Goal: Task Accomplishment & Management: Manage account settings

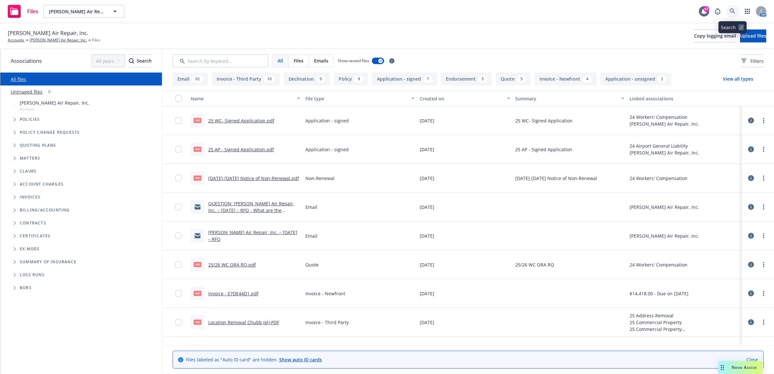
click at [736, 8] on link at bounding box center [733, 11] width 13 height 13
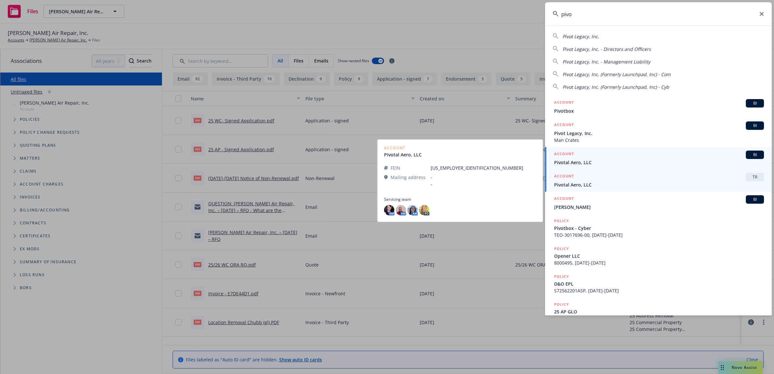
type input "pivo"
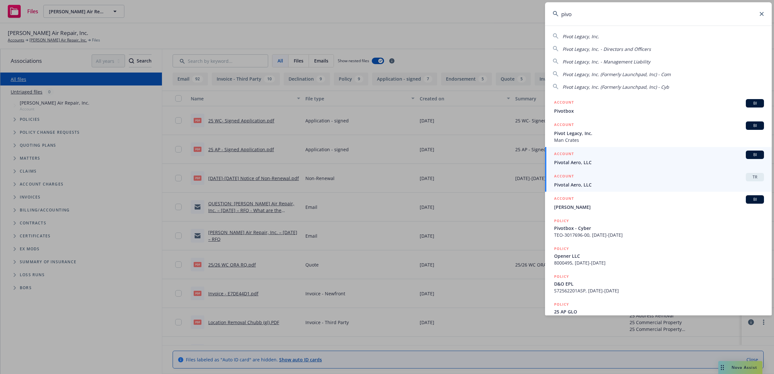
click at [600, 158] on div "ACCOUNT BI" at bounding box center [659, 155] width 210 height 8
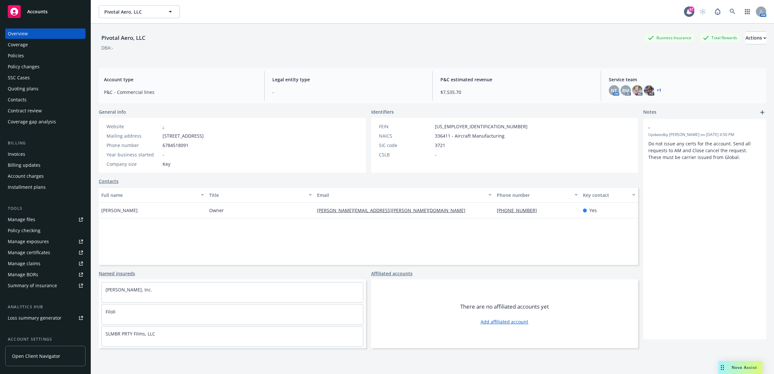
click at [24, 56] on div "Policies" at bounding box center [45, 56] width 75 height 10
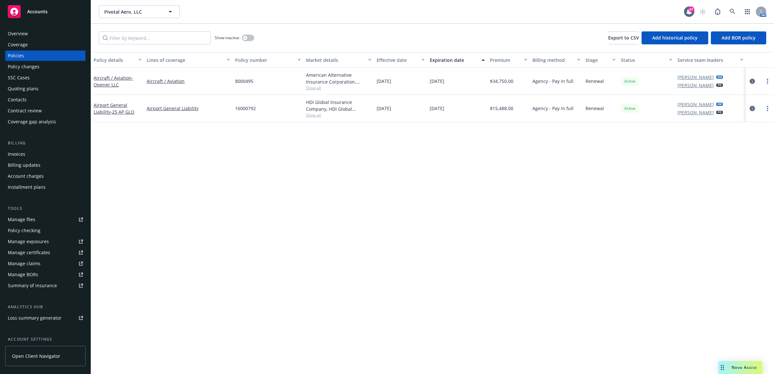
click at [754, 109] on icon "circleInformation" at bounding box center [752, 108] width 5 height 5
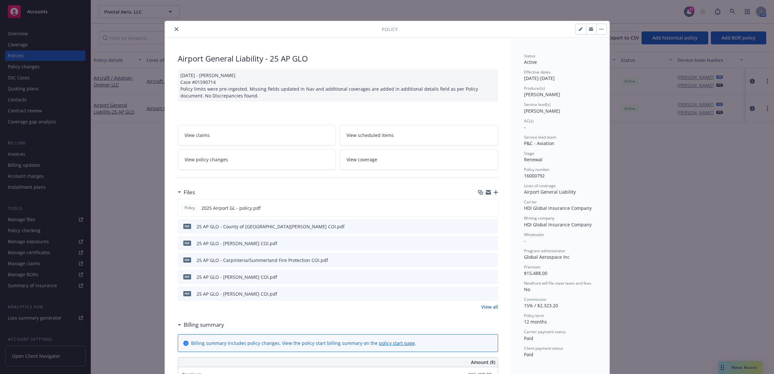
click at [494, 192] on icon "button" at bounding box center [496, 192] width 5 height 5
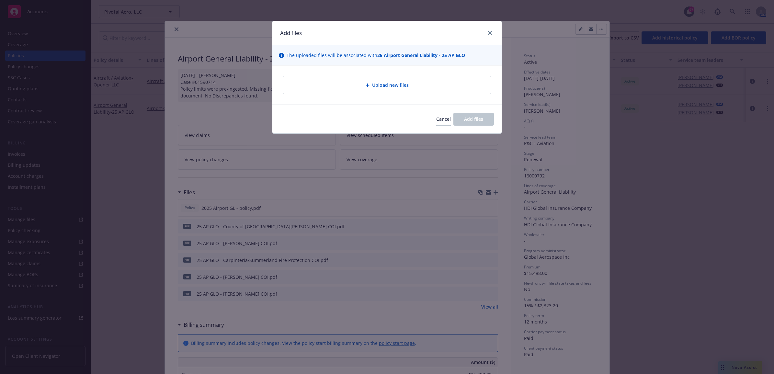
click at [377, 91] on div "Upload new files" at bounding box center [387, 85] width 208 height 18
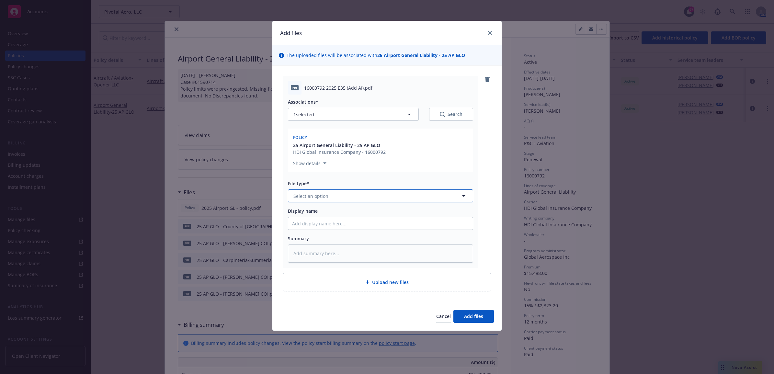
click at [318, 197] on span "Select an option" at bounding box center [311, 196] width 35 height 7
type input "end"
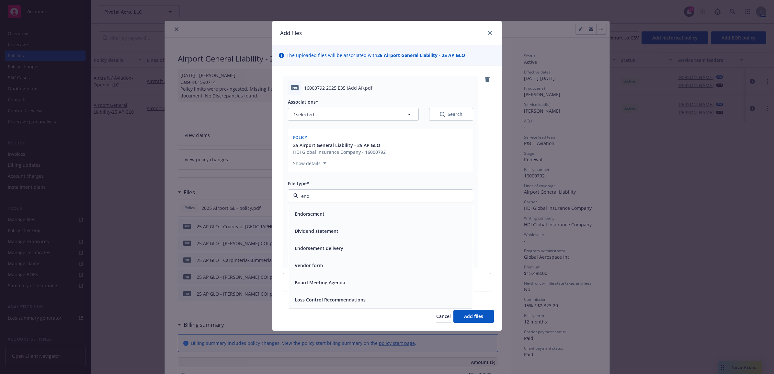
click at [327, 219] on div "Endorsement" at bounding box center [380, 213] width 177 height 9
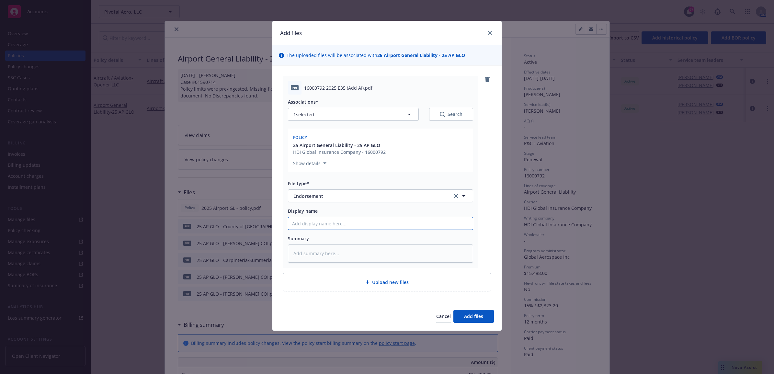
click at [316, 226] on input "Display name" at bounding box center [380, 223] width 185 height 12
type textarea "x"
type input "2"
type textarea "x"
type input "25"
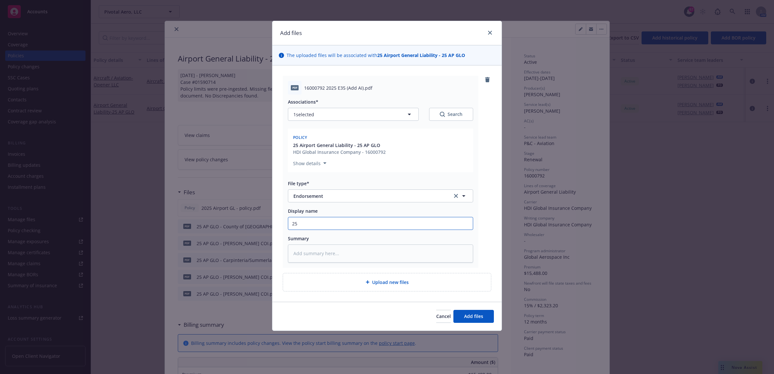
type textarea "x"
type input "25"
type textarea "x"
type input "25 A"
type textarea "x"
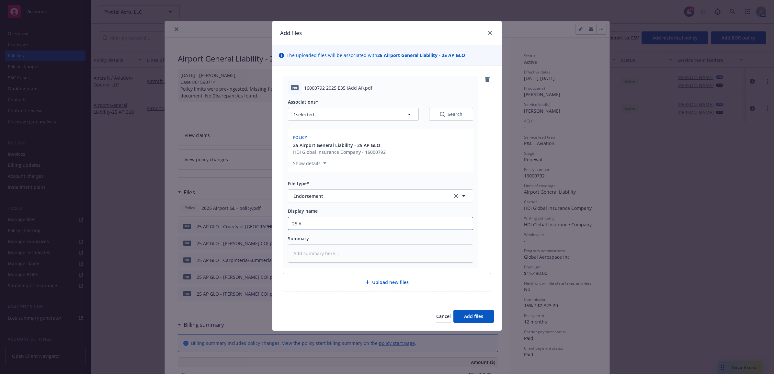
type input "25 AP"
type textarea "x"
type input "25 AP"
type textarea "x"
type input "25 AP F"
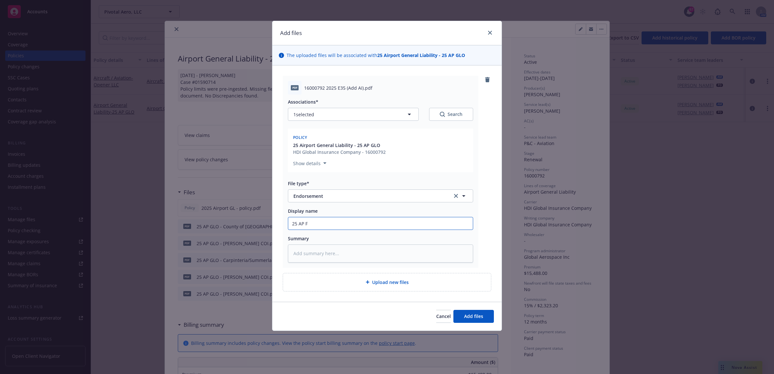
type textarea "x"
type input "25 AP FL"
type textarea "x"
type input "25 AP F"
type textarea "x"
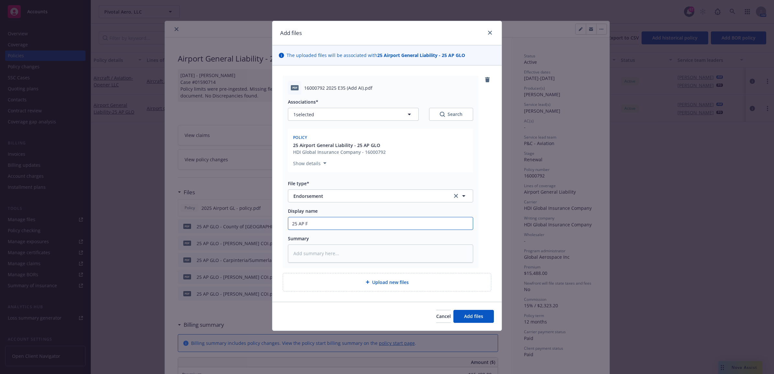
type input "25 AP"
type textarea "x"
type input "25 AP G"
type textarea "x"
type input "25 AP GL"
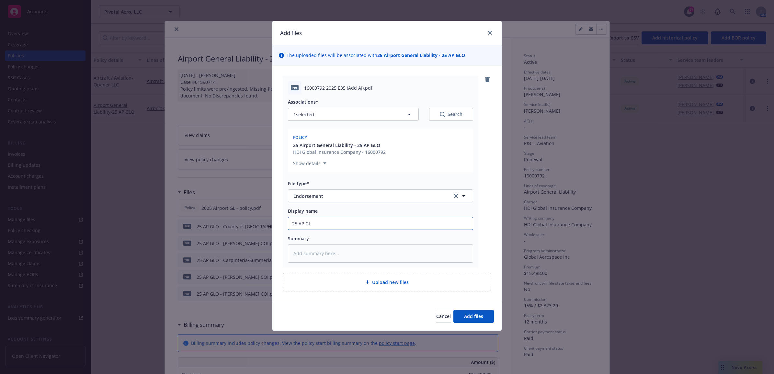
type textarea "x"
type input "25 AP GLO"
type textarea "x"
type input "25 AP GLO -"
type textarea "x"
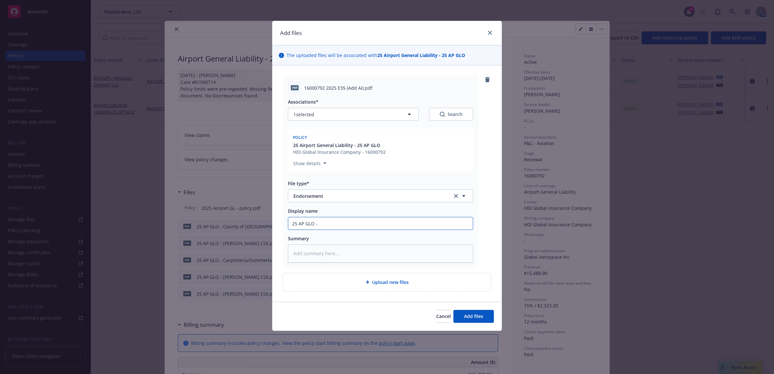
type input "25 AP GLO -"
type textarea "x"
type input "25 AP GLO - A"
type textarea "x"
type input "25 AP GLO - Ad"
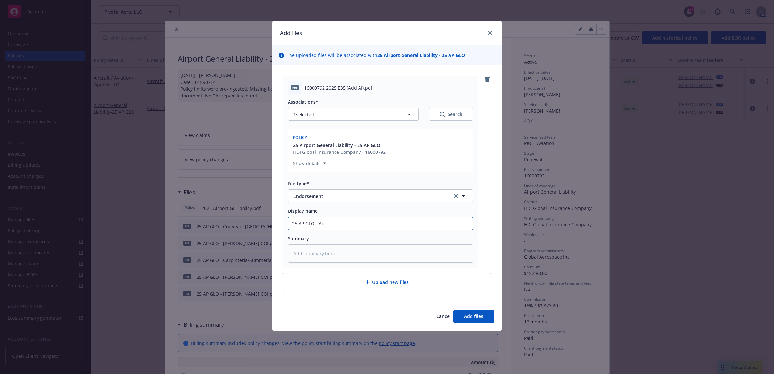
type textarea "x"
type input "25 AP GLO - Add"
type textarea "x"
type input "25 AP GLO - Add"
type textarea "x"
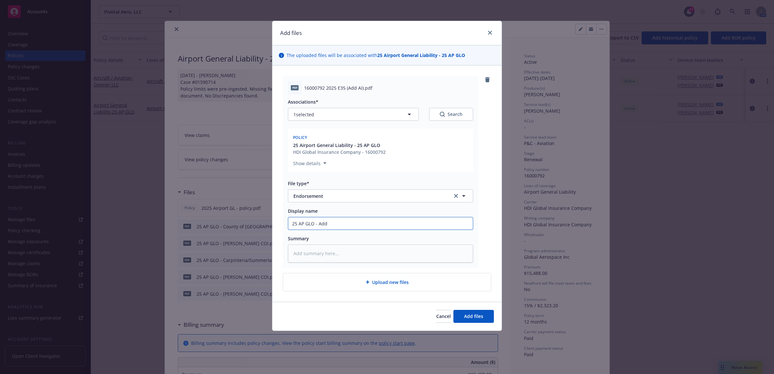
type input "25 AP GLO - Add O"
type textarea "x"
type input "25 AP GLO - Add On"
type textarea "x"
type input "25 AP GLO - Add One"
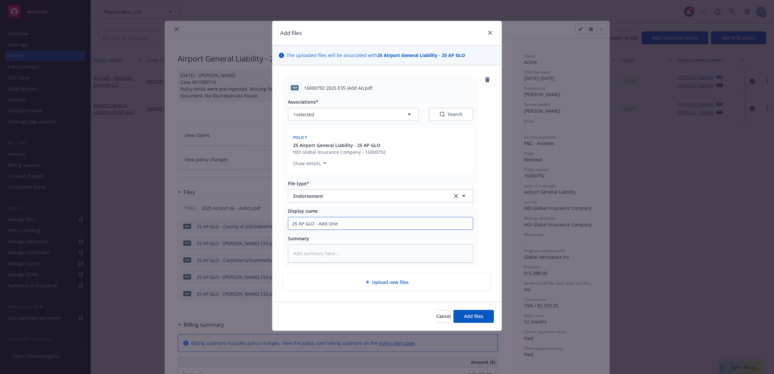
type textarea "x"
type input "25 AP GLO - Add One8"
type textarea "x"
type input "25 AP GLO - Add One80"
type textarea "x"
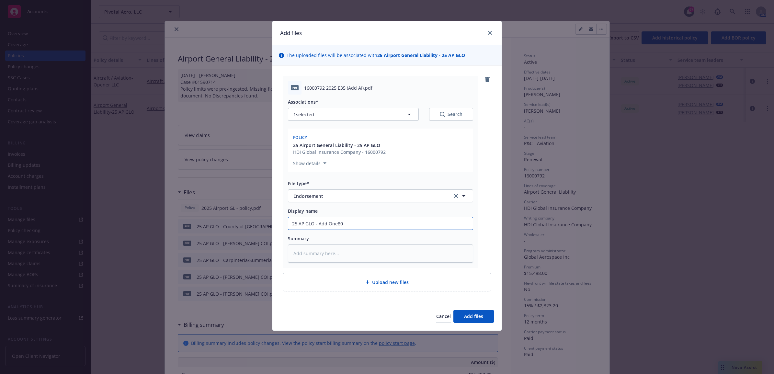
type input "25 AP GLO - Add One805"
type textarea "x"
type input "25 AP GLO - Add One805"
type textarea "x"
type input "25 AP GLO - Add One805 a"
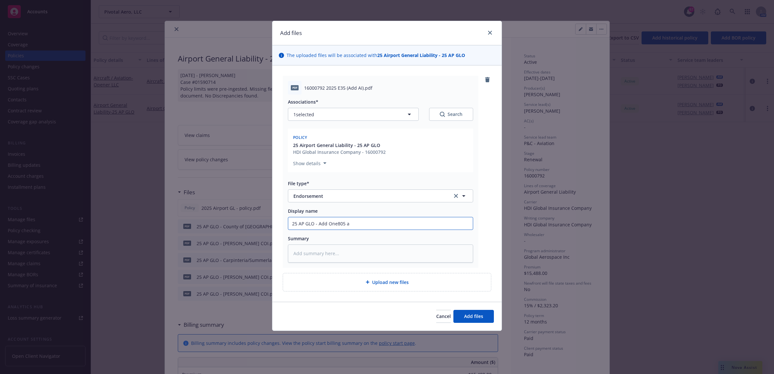
type textarea "x"
type input "25 AP GLO - Add One805 an"
type textarea "x"
type input "25 AP GLO - Add One805 and"
type textarea "x"
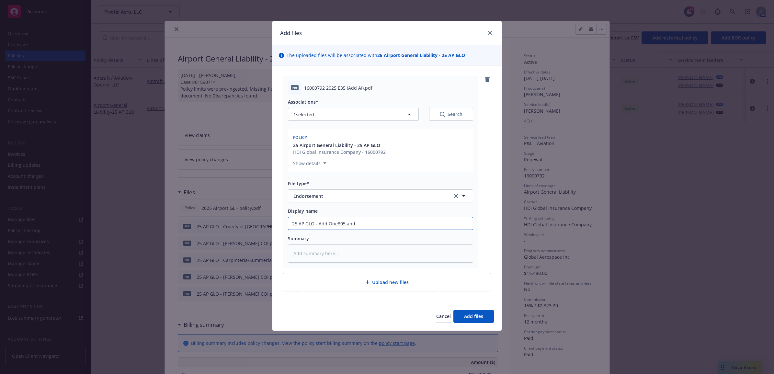
type input "25 AP GLO - Add One805 and"
type textarea "x"
type input "25 AP GLO - Add One805 and R"
type textarea "x"
type input "25 AP GLO - Add One805 and Re"
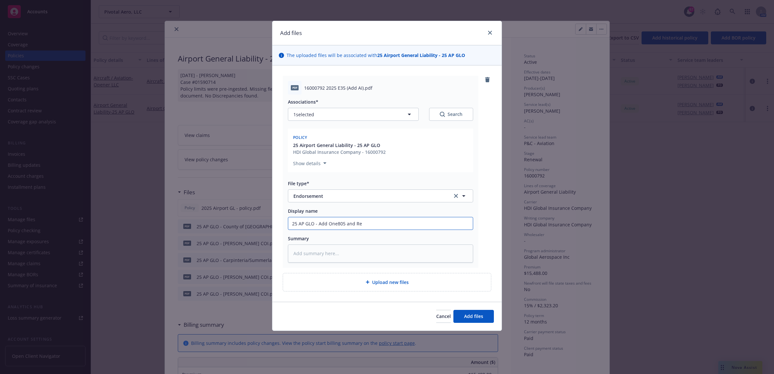
type textarea "x"
type input "25 AP GLO - Add One805 and Reg"
type textarea "x"
type input "25 AP GLO - Add One805 and Rege"
type textarea "x"
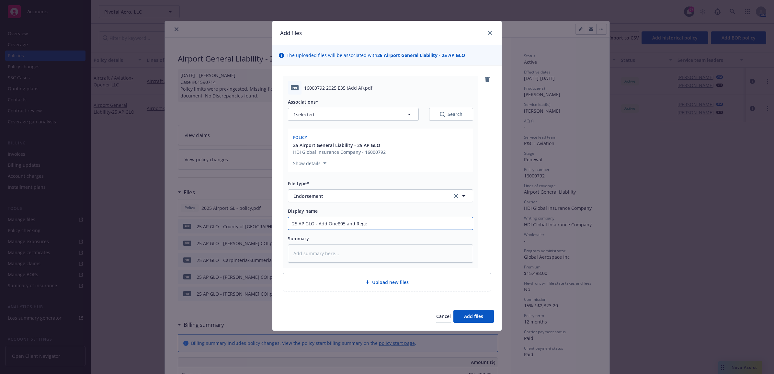
type input "25 AP GLO - Add One805 and Regen"
type textarea "x"
type input "25 AP GLO - Add One805 and Regenc"
type textarea "x"
type input "25 AP GLO - Add One805 and Regency"
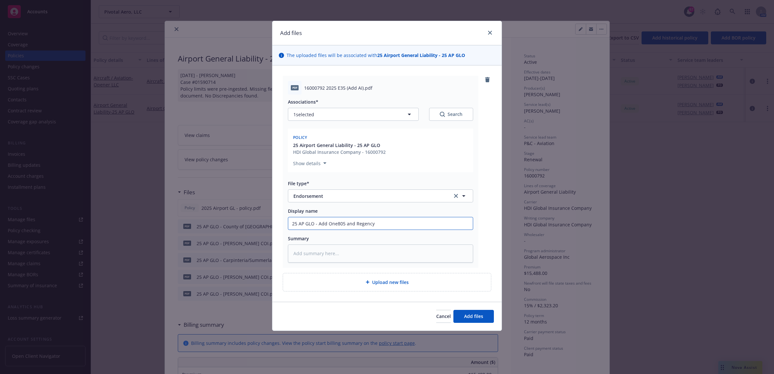
type textarea "x"
type input "25 AP GLO - Add One805 and Regency"
type textarea "x"
type input "25 AP GLO - Add One805 and Regency R"
type textarea "x"
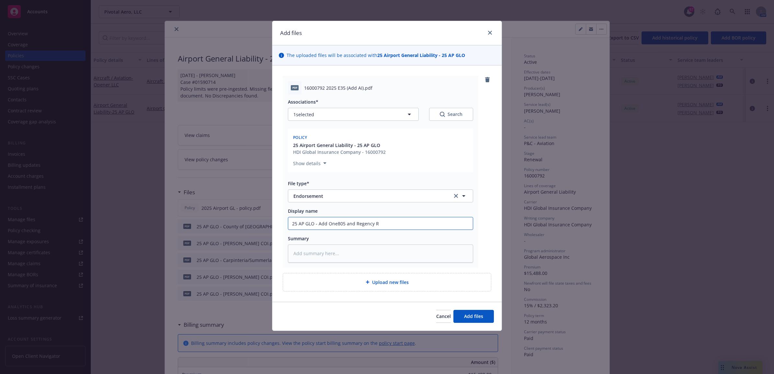
type input "25 AP GLO - Add One805 and Regency"
type textarea "x"
type input "25 AP GLO - Add One805 and Regency I"
type textarea "x"
type input "25 AP GLO - Add One805 and Regency In"
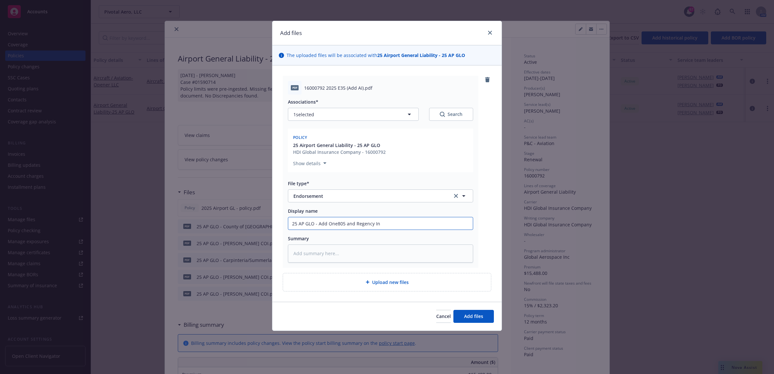
type textarea "x"
type input "25 AP GLO - Add One805 and Regency Inn"
type textarea "x"
type input "25 AP GLO - Add One805 and Regency Inno"
type textarea "x"
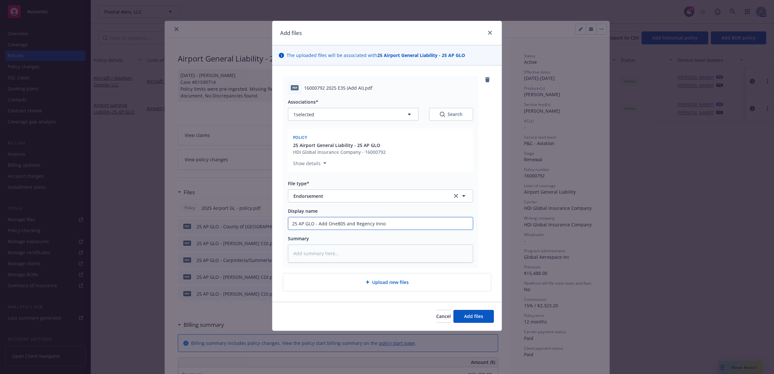
type input "25 AP GLO - Add One805 and Regency Innoc"
type textarea "x"
type input "25 AP GLO - Add One805 and Regency Innoca"
type textarea "x"
type input "25 AP GLO - Add One805 and Regency Innoc"
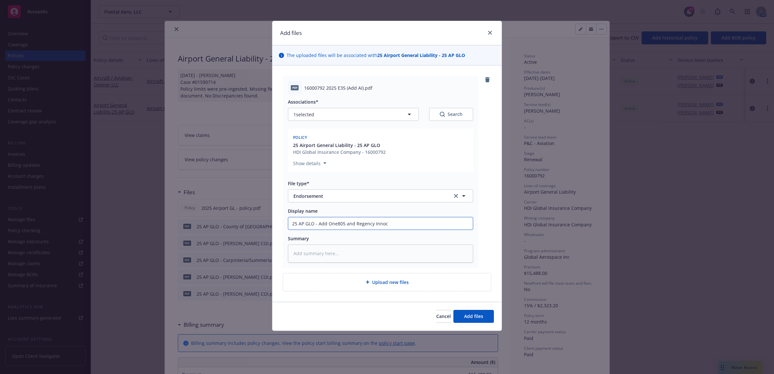
type textarea "x"
type input "25 AP GLO - Add One805 and Regency Inno"
type textarea "x"
type input "25 AP GLO - Add One805 and Regency Innov"
type textarea "x"
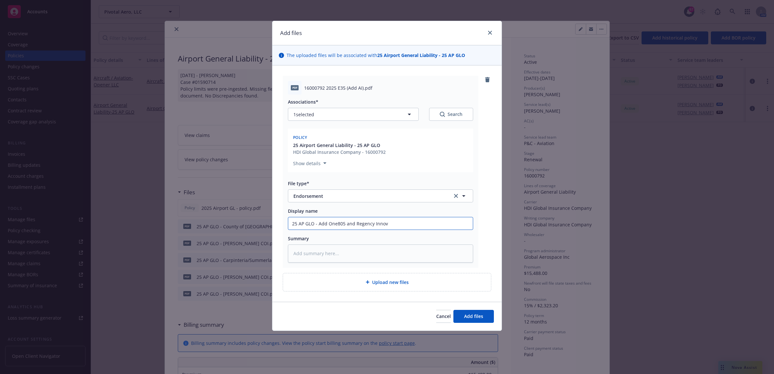
type input "25 AP GLO - Add One805 and Regency Innova"
type textarea "x"
type input "25 AP GLO - Add One805 and Regency Innovat"
type textarea "x"
type input "25 AP GLO - Add One805 and Regency Innovati"
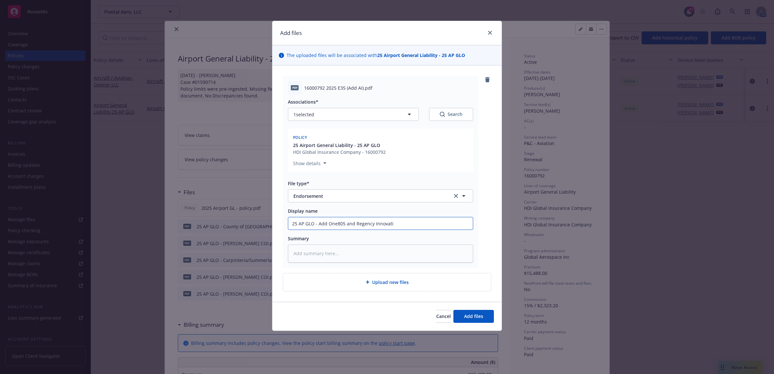
type textarea "x"
type input "25 AP GLO - Add One805 and Regency Innovatio"
type textarea "x"
type input "25 AP GLO - Add One805 and Regency Innovation"
type textarea "x"
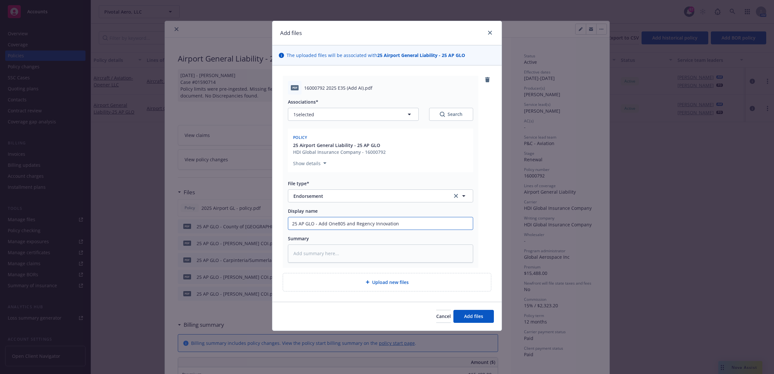
type input "25 AP GLO - Add One805 and Regency Innovation"
type textarea "x"
type input "25 AP GLO - Add One805 and Regency Innovation P"
type textarea "x"
type input "25 AP GLO - Add One805 and Regency Innovation Pl"
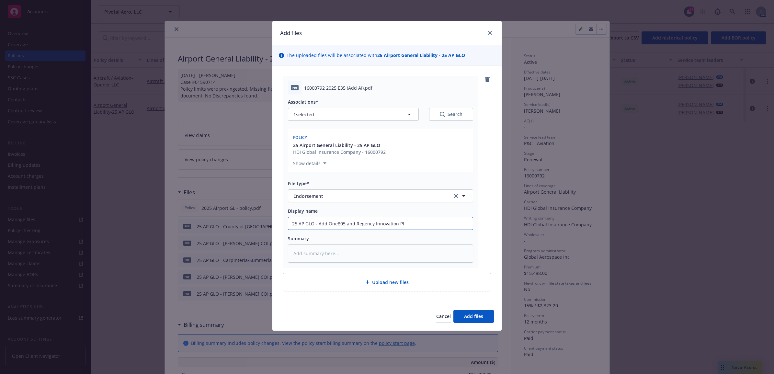
type textarea "x"
type input "25 AP GLO - Add One805 and Regency Innovation Pla"
type textarea "x"
type input "25 AP GLO - Add One805 and Regency Innovation Plac"
type textarea "x"
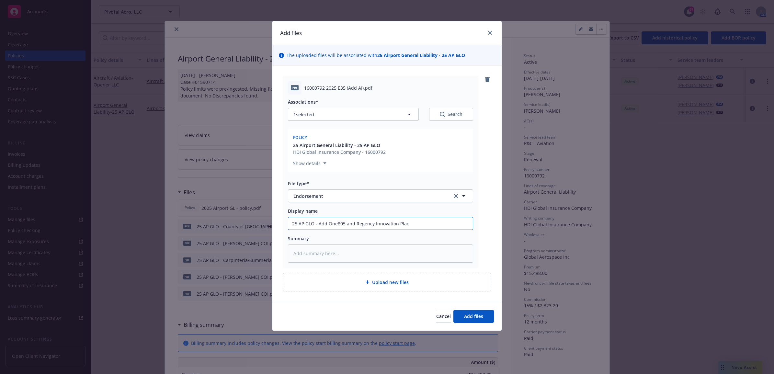
type input "25 AP GLO - Add One805 and Regency Innovation Place"
type textarea "x"
type input "25 AP GLO - Add One805 and Regency Innovation Place"
type textarea "x"
type input "25 AP GLO - Add One805 and Regency Innovation Place a"
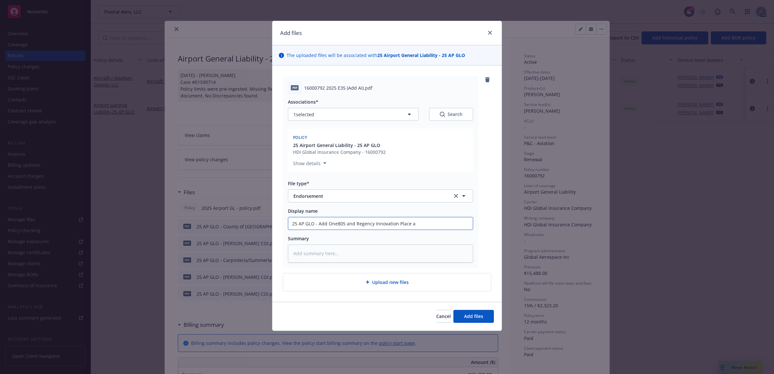
type textarea "x"
type input "25 AP GLO - Add One805 and Regency Innovation Place as"
type textarea "x"
type input "25 AP GLO - Add One805 and Regency Innovation Place as"
type textarea "x"
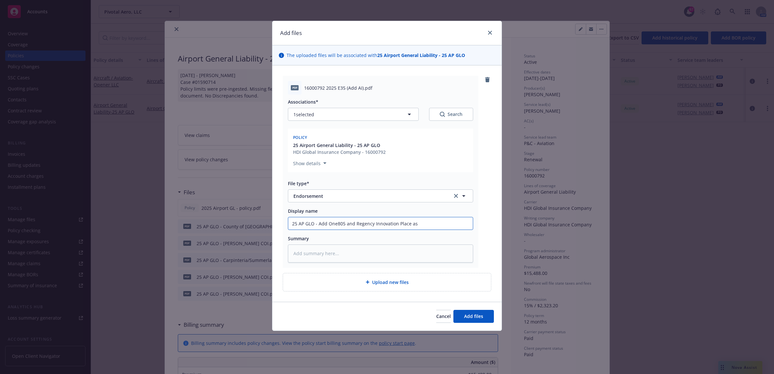
type input "25 AP GLO - Add One805 and Regency Innovation Place as A"
type textarea "x"
type input "25 AP GLO - Add One805 and Regency Innovation Place as AI"
type textarea "x"
type input "25 AP GLO - Add One805 and Regency Innovation Place as AI"
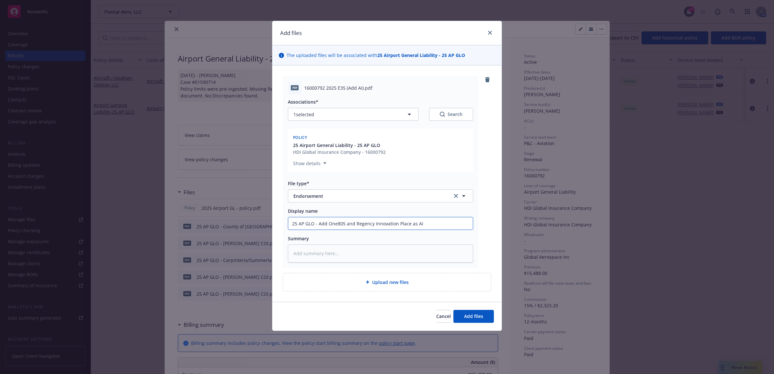
type textarea "x"
type input "25 AP GLO - Add One805 and Regency Innovation Place as AI e"
type textarea "x"
type input "25 AP GLO - Add One805 and Regency Innovation Place as AI en"
type textarea "x"
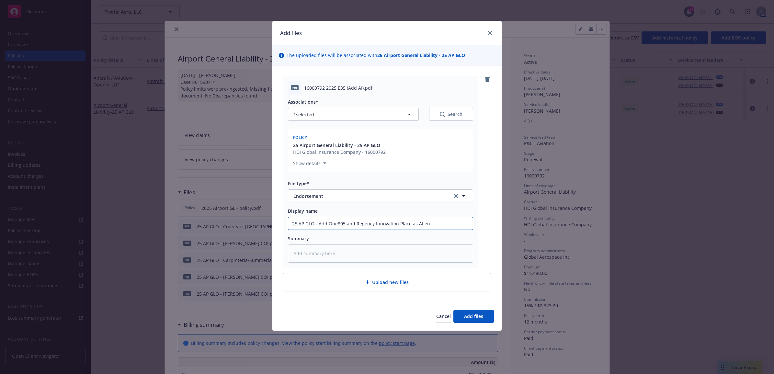
type input "25 AP GLO - Add One805 and Regency Innovation Place as AI end"
type textarea "x"
drag, startPoint x: 435, startPoint y: 223, endPoint x: 300, endPoint y: 219, distance: 135.5
click at [289, 220] on input "25 AP GLO - Add One805 and Regency Innovation Place as AI endt" at bounding box center [380, 223] width 185 height 12
type input "25 AP GLO - Add One805 and Regency Innovation Place as AI endt"
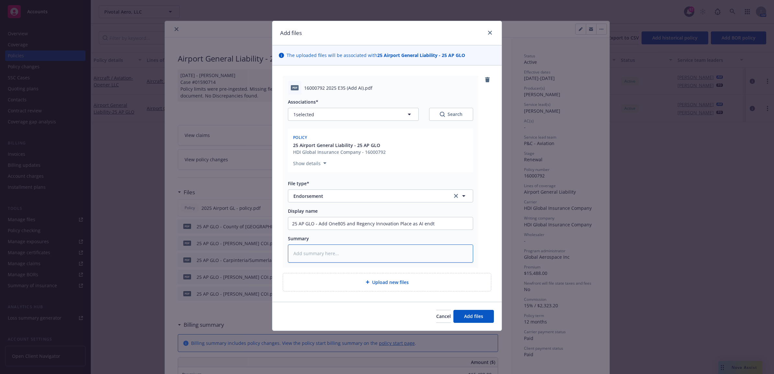
paste textarea "25 AP GLO - Add One805 and Regency Innovation Place as AI endt"
type textarea "x"
type textarea "25 AP GLO - Add One805 and Regency Innovation Place as AI endt"
drag, startPoint x: 373, startPoint y: 280, endPoint x: 383, endPoint y: 292, distance: 14.7
click at [374, 280] on span "Upload new files" at bounding box center [390, 282] width 37 height 7
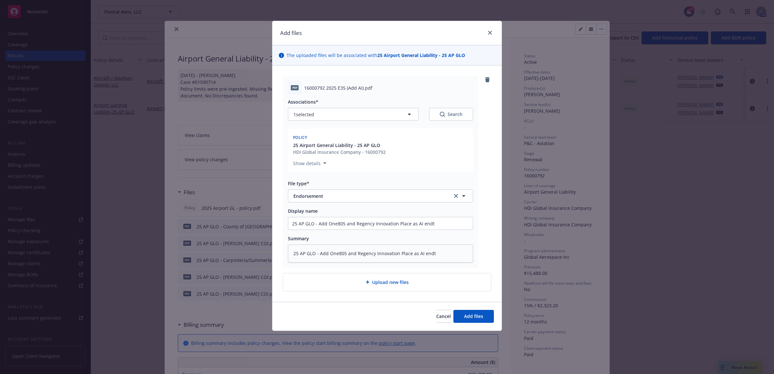
type textarea "x"
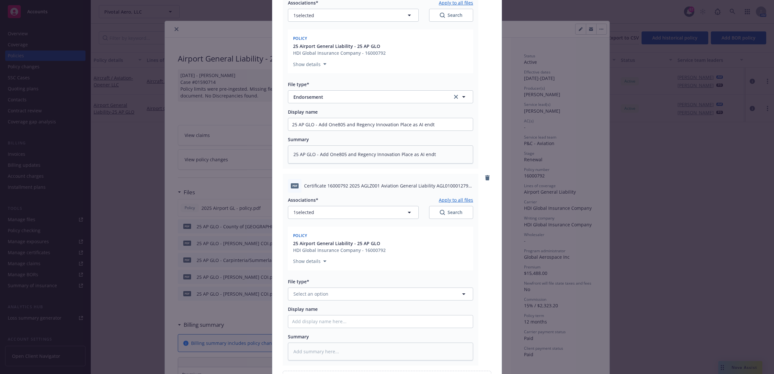
scroll to position [175, 0]
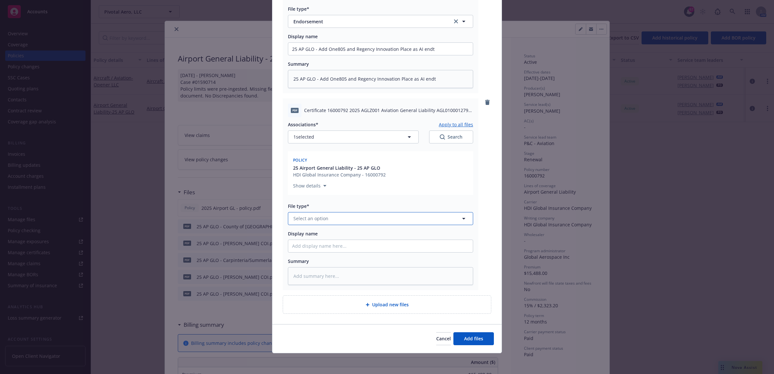
click at [323, 218] on span "Select an option" at bounding box center [311, 218] width 35 height 7
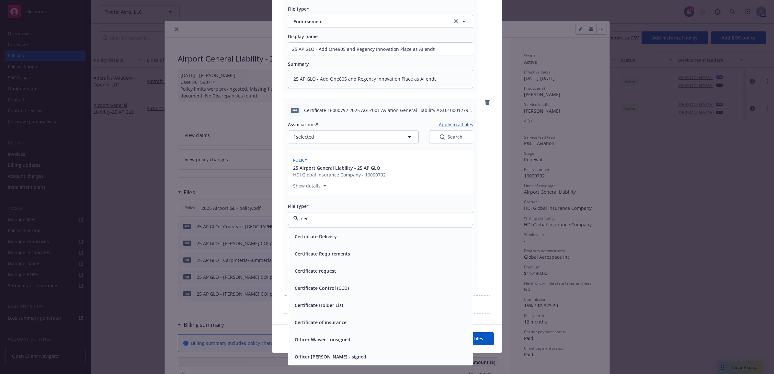
type input "cert"
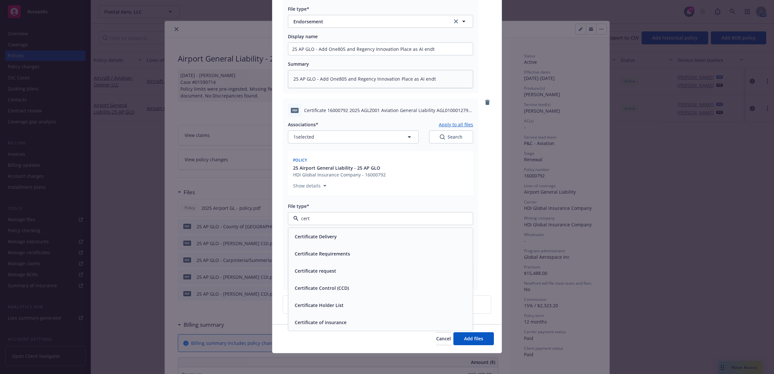
click at [337, 321] on span "Certificate of insurance" at bounding box center [321, 322] width 52 height 7
paste input "25 AP GLO - Add One805 and Regency Innovation Place as AI endt"
type textarea "x"
type input "25 AP GLO - Add One805 and Regency Innovation Place as AI endt"
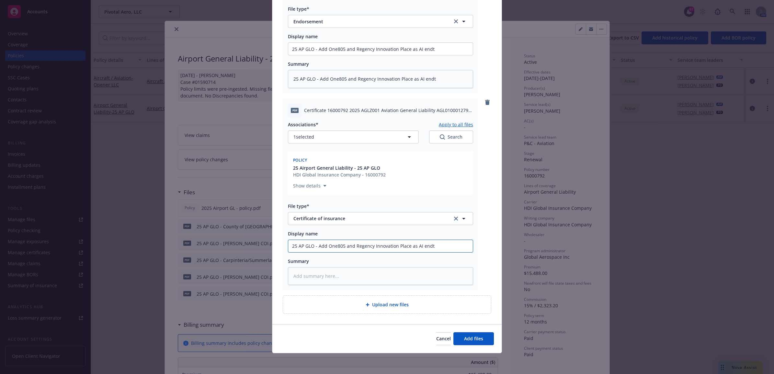
drag, startPoint x: 433, startPoint y: 246, endPoint x: 316, endPoint y: 245, distance: 117.3
click at [316, 245] on input "25 AP GLO - Add One805 and Regency Innovation Place as AI endt" at bounding box center [380, 246] width 185 height 12
type textarea "x"
type input "25 AP GLO - R"
type textarea "x"
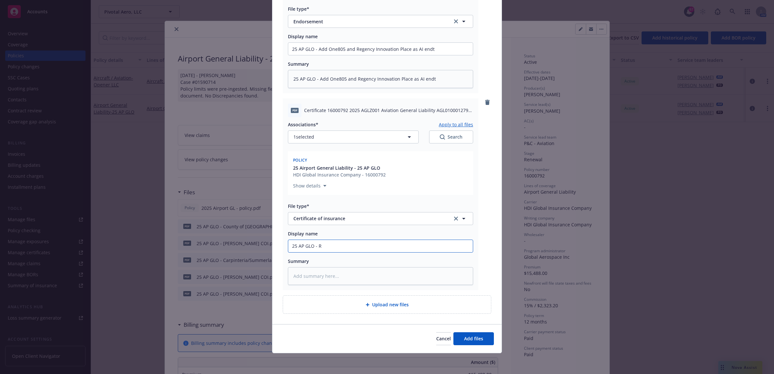
type input "25 AP GLO - Re"
type textarea "x"
type input "25 AP GLO - Reg"
type textarea "x"
type input "25 AP GLO - Rege"
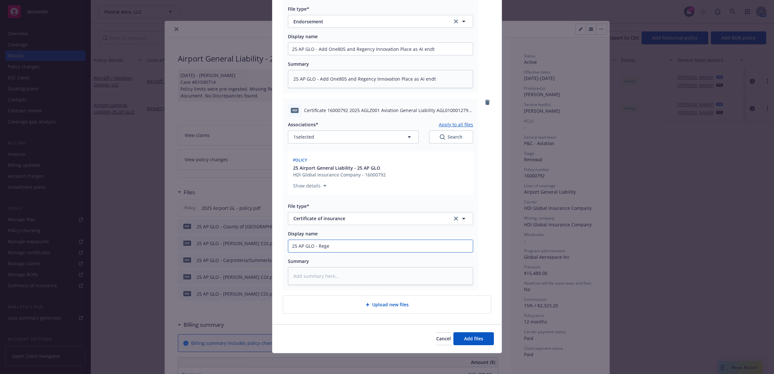
type textarea "x"
type input "25 AP GLO - Regen"
type textarea "x"
type input "25 AP GLO - Regenc"
type textarea "x"
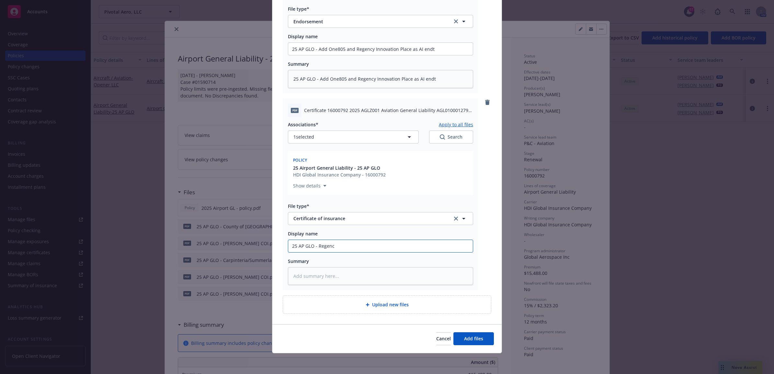
type input "25 AP GLO - Regency"
type textarea "x"
type input "25 AP GLO - Regency"
type textarea "x"
type input "25 AP GLO - Regency I"
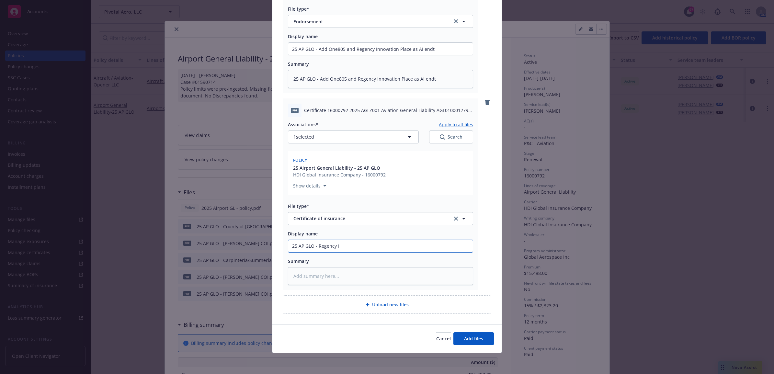
type textarea "x"
type input "25 AP GLO - Regency In"
type textarea "x"
type input "25 AP GLO - Regency Inn"
type textarea "x"
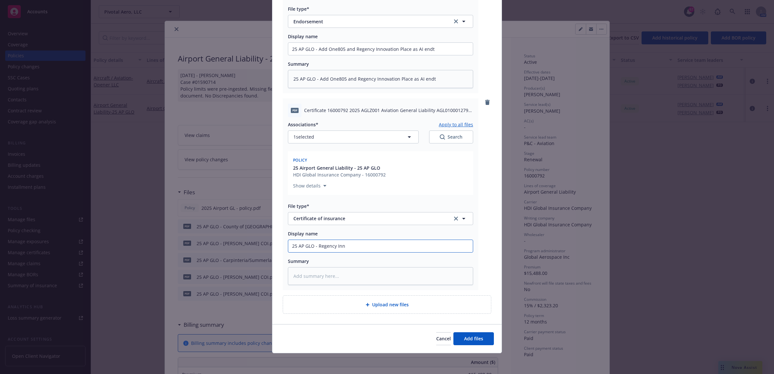
type input "25 AP GLO - Regency Inno"
type textarea "x"
type input "25 AP GLO - Regency Innov"
type textarea "x"
type input "25 AP GLO - Regency Innova"
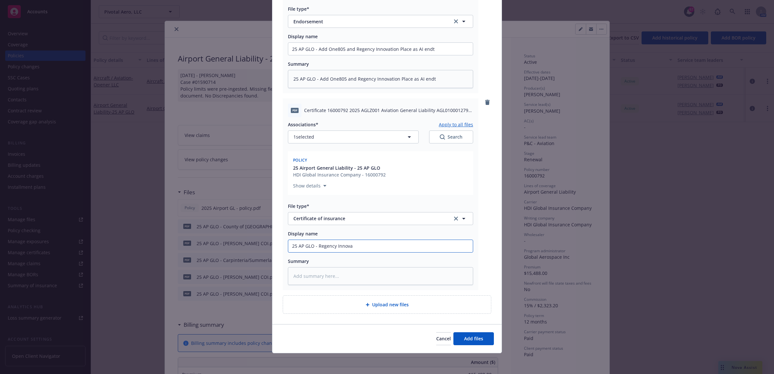
type textarea "x"
type input "25 AP GLO - Regency Innovat"
type textarea "x"
type input "25 AP GLO - Regency Innovati"
type textarea "x"
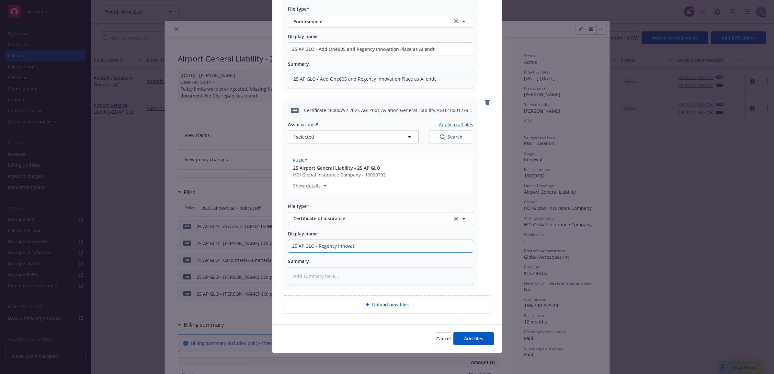
type input "25 AP GLO - Regency Innovatio"
type textarea "x"
type input "25 AP GLO - Regency Innovation"
type textarea "x"
type input "25 AP GLO - Regency Innovation"
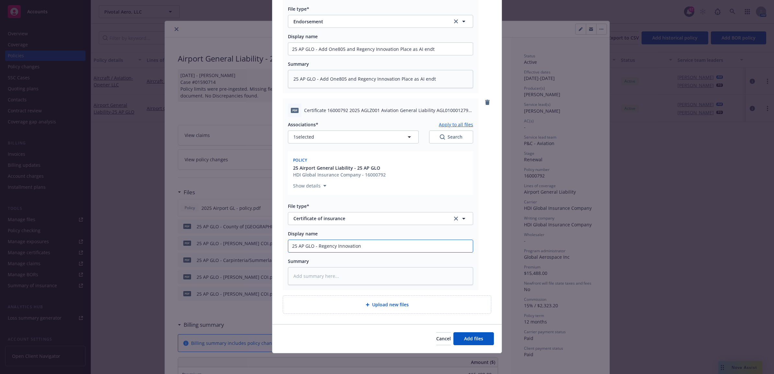
type textarea "x"
type input "25 AP GLO - Regency Innovation CO"
type textarea "x"
click at [245, 249] on div "Add files The uploaded files will be associated with 25 Airport General Liabili…" at bounding box center [387, 187] width 774 height 374
type input "25 AP GLO - Regency Innovation COI"
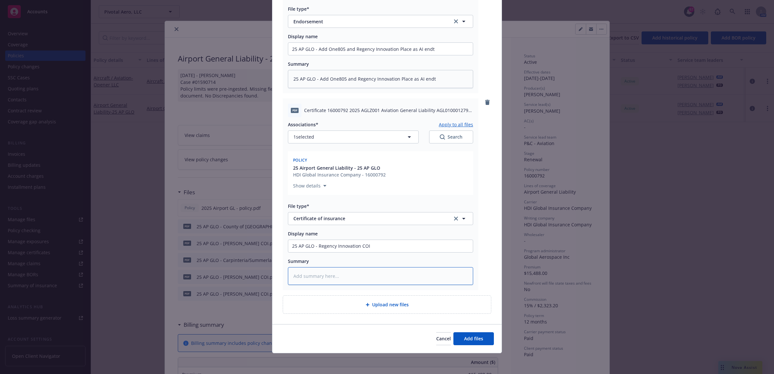
paste textarea "25 AP GLO - Regency Innovation COI"
type textarea "x"
type textarea "25 AP GLO - Regency Innovation COI"
click at [366, 300] on div "Upload new files" at bounding box center [387, 305] width 208 height 18
type textarea "x"
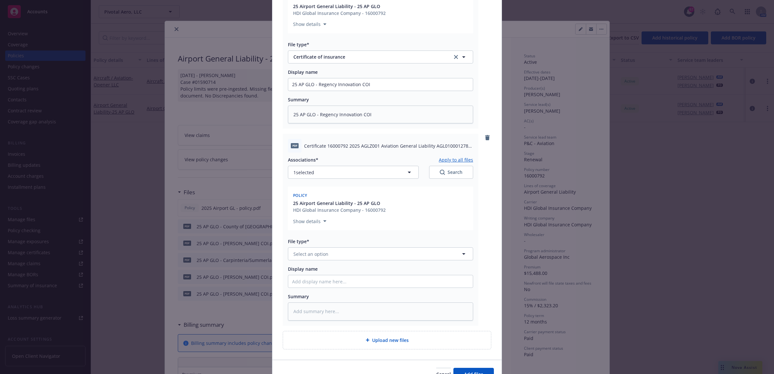
scroll to position [372, 0]
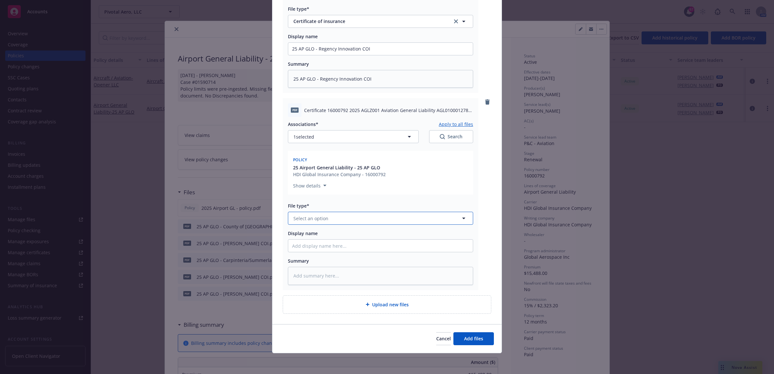
click at [313, 216] on span "Select an option" at bounding box center [311, 218] width 35 height 7
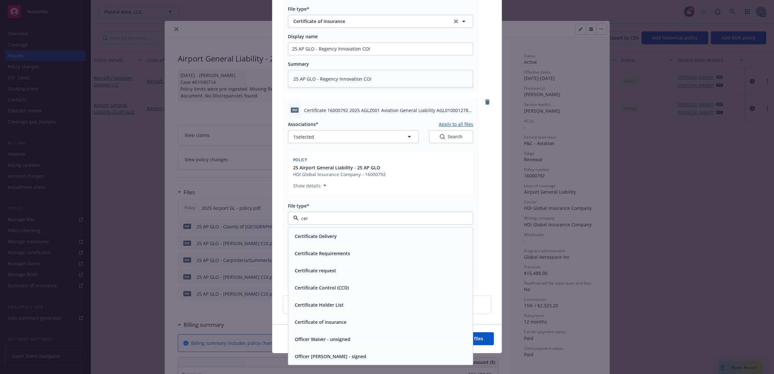
type input "cert"
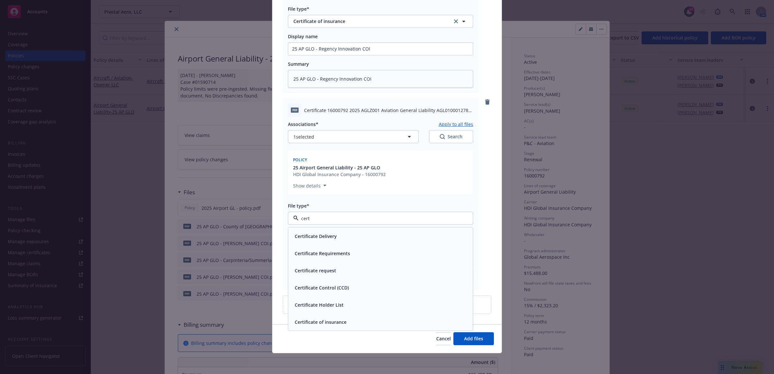
click at [336, 321] on span "Certificate of insurance" at bounding box center [321, 322] width 52 height 7
paste input "25 AP GLO - Regency Innovation COI"
type textarea "x"
type input "25 AP GLO - Regency Innovation COI"
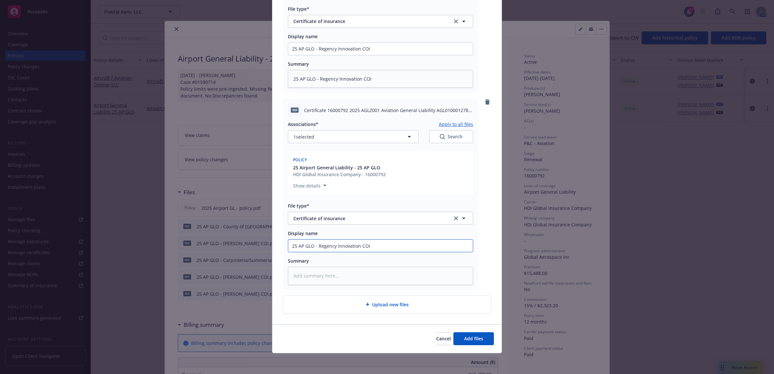
drag, startPoint x: 355, startPoint y: 243, endPoint x: 316, endPoint y: 247, distance: 39.8
click at [316, 247] on input "25 AP GLO - Regency Innovation COI" at bounding box center [380, 246] width 185 height 12
type textarea "x"
type input "25 AP GLO - O COI"
type textarea "x"
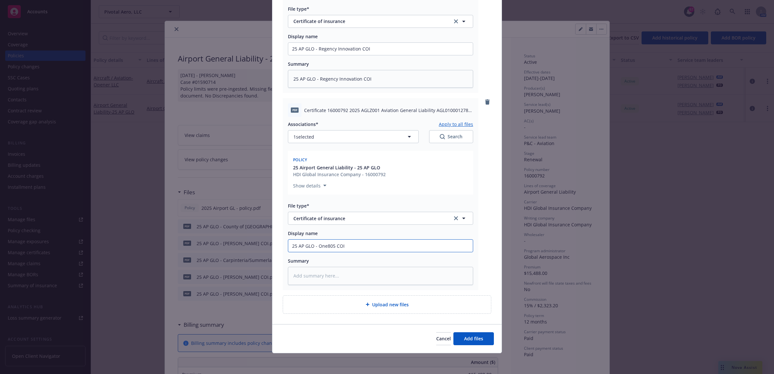
drag, startPoint x: 282, startPoint y: 248, endPoint x: 245, endPoint y: 247, distance: 37.3
click at [240, 248] on div "Add files The uploaded files will be associated with 25 Airport General Liabili…" at bounding box center [387, 187] width 774 height 374
paste textarea "25 AP GLO - One805 COI"
click at [472, 335] on button "Add files" at bounding box center [474, 338] width 41 height 13
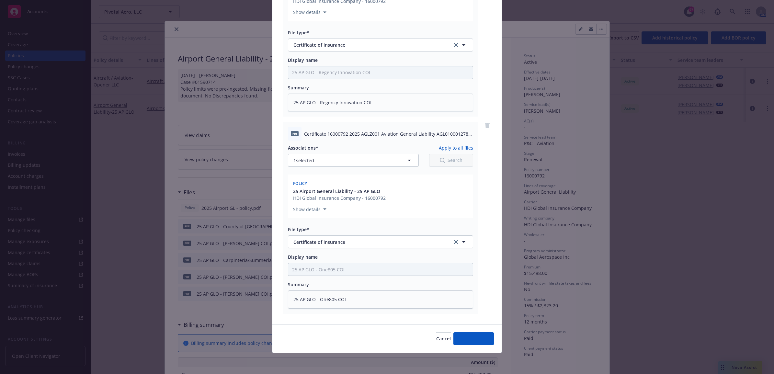
scroll to position [0, 0]
